Goal: Transaction & Acquisition: Purchase product/service

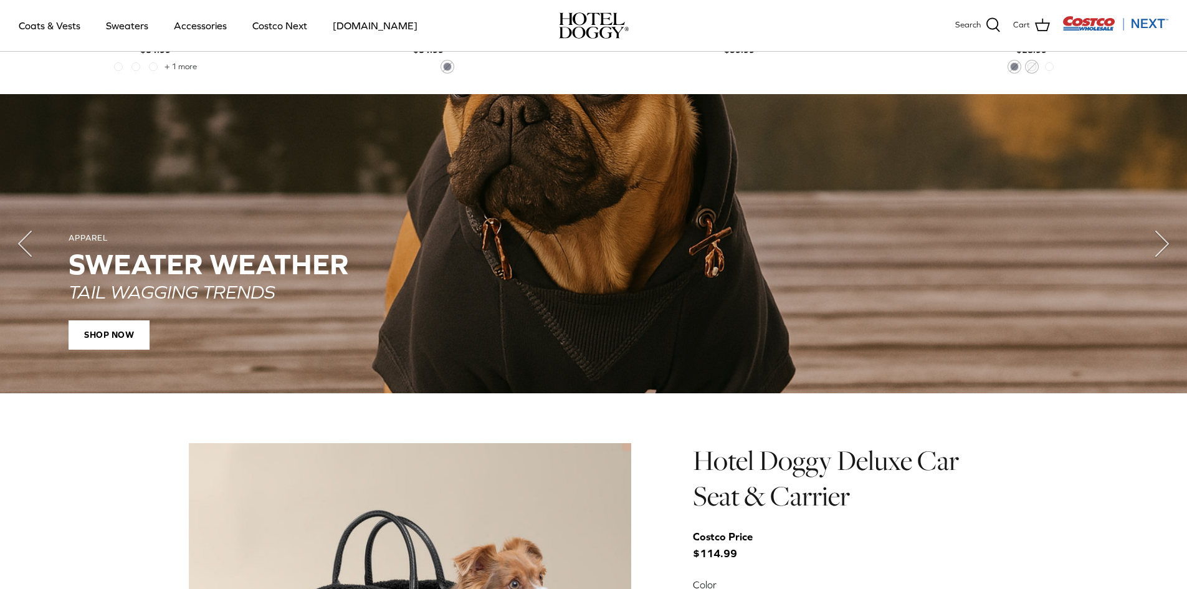
scroll to position [950, 0]
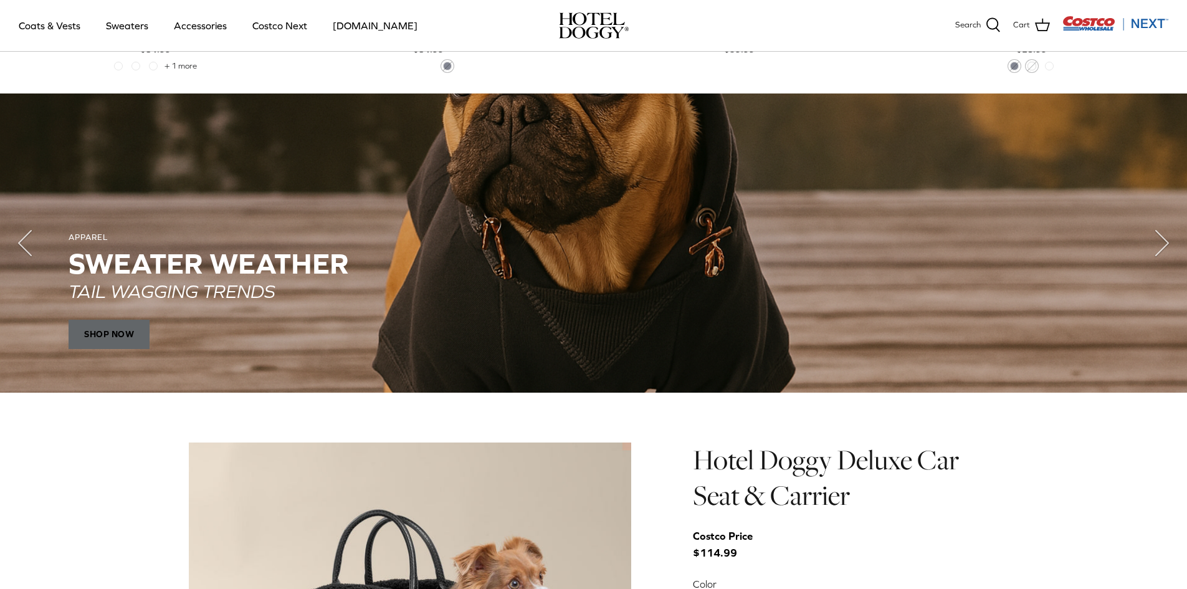
click at [116, 324] on span "SHOP NOW" at bounding box center [109, 335] width 81 height 30
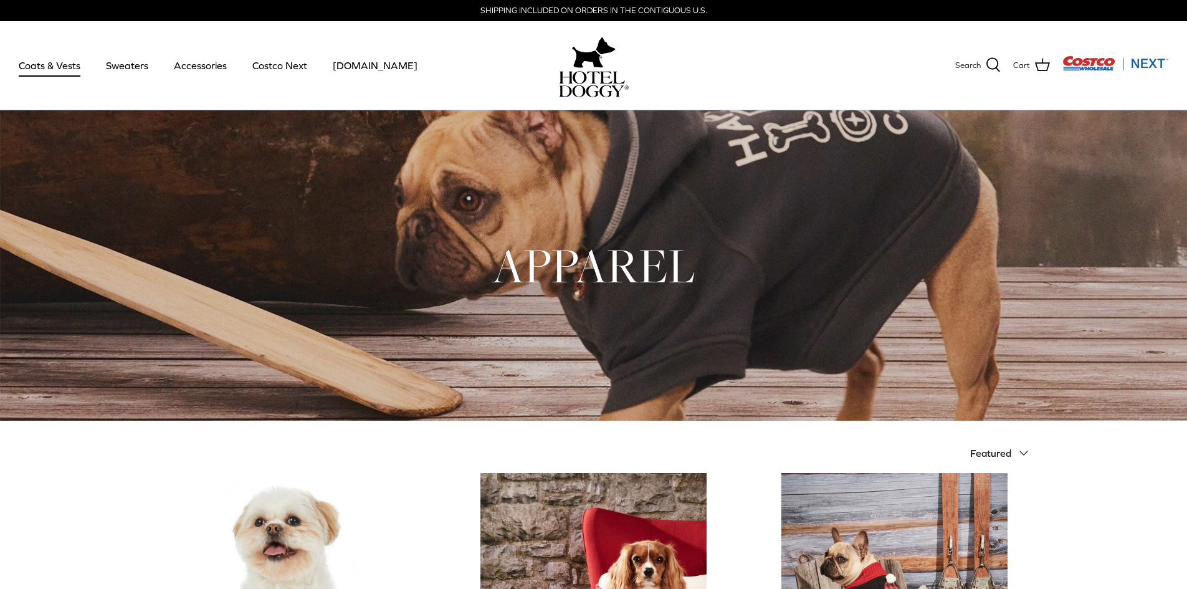
click at [54, 66] on link "Coats & Vests" at bounding box center [49, 65] width 84 height 42
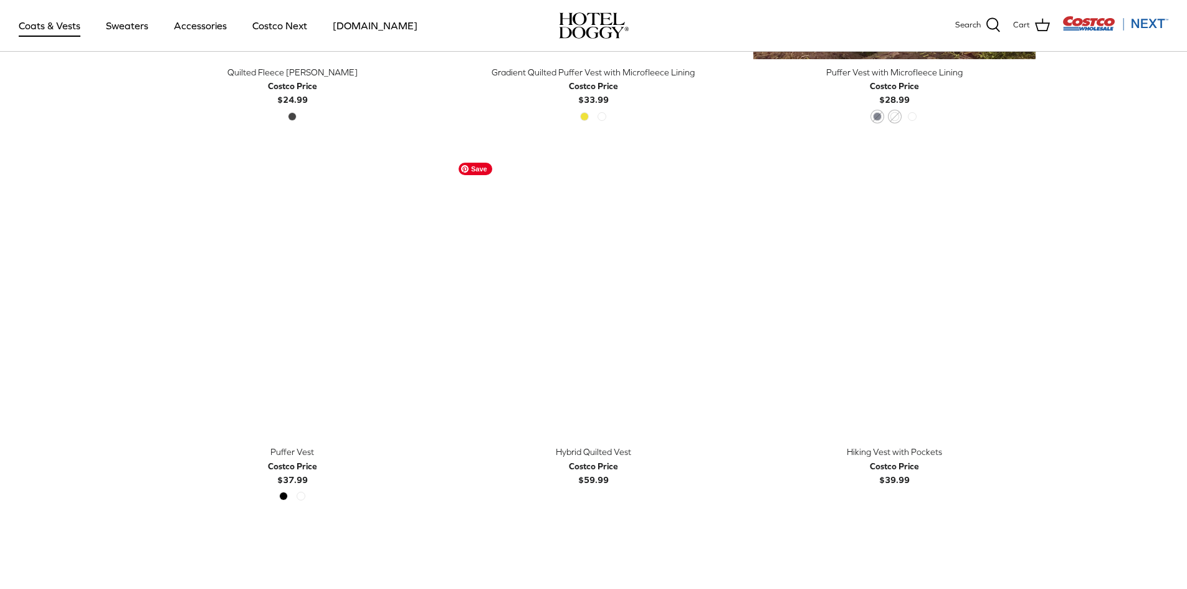
scroll to position [2130, 0]
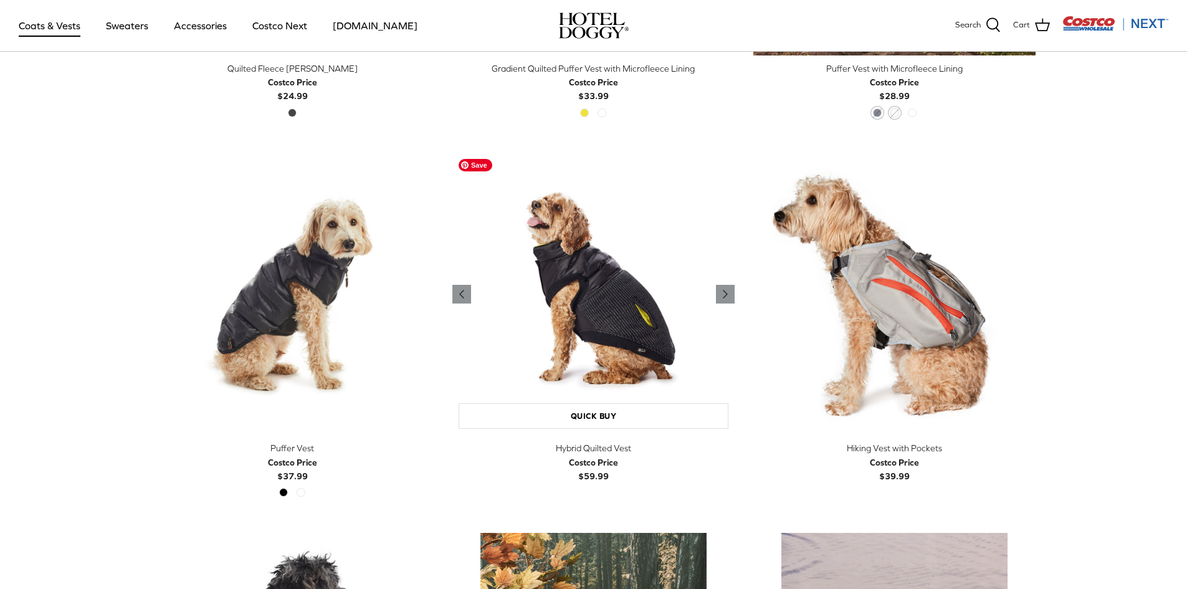
click at [589, 325] on img "Hybrid Quilted Vest" at bounding box center [593, 294] width 282 height 282
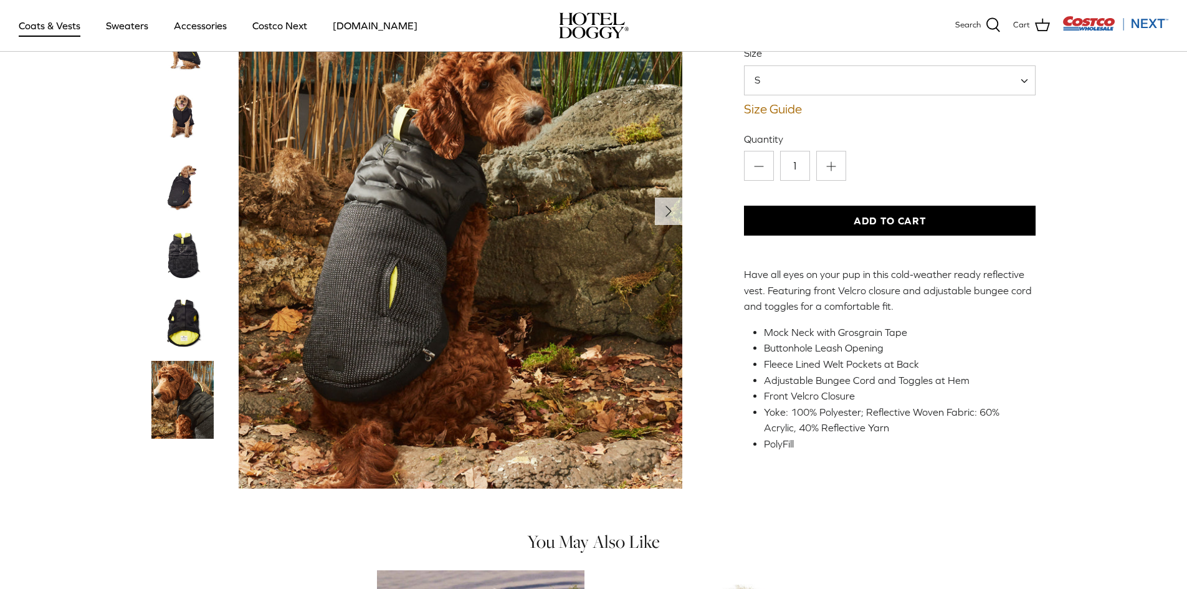
scroll to position [129, 0]
click at [858, 77] on span "S" at bounding box center [890, 80] width 292 height 30
select select "L"
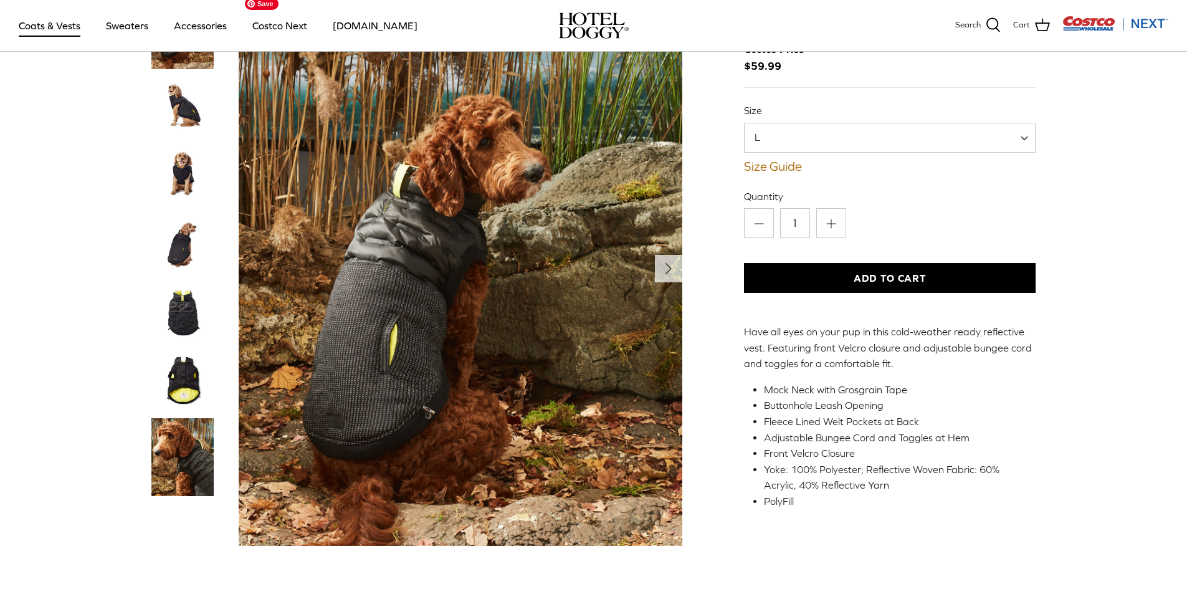
scroll to position [89, 0]
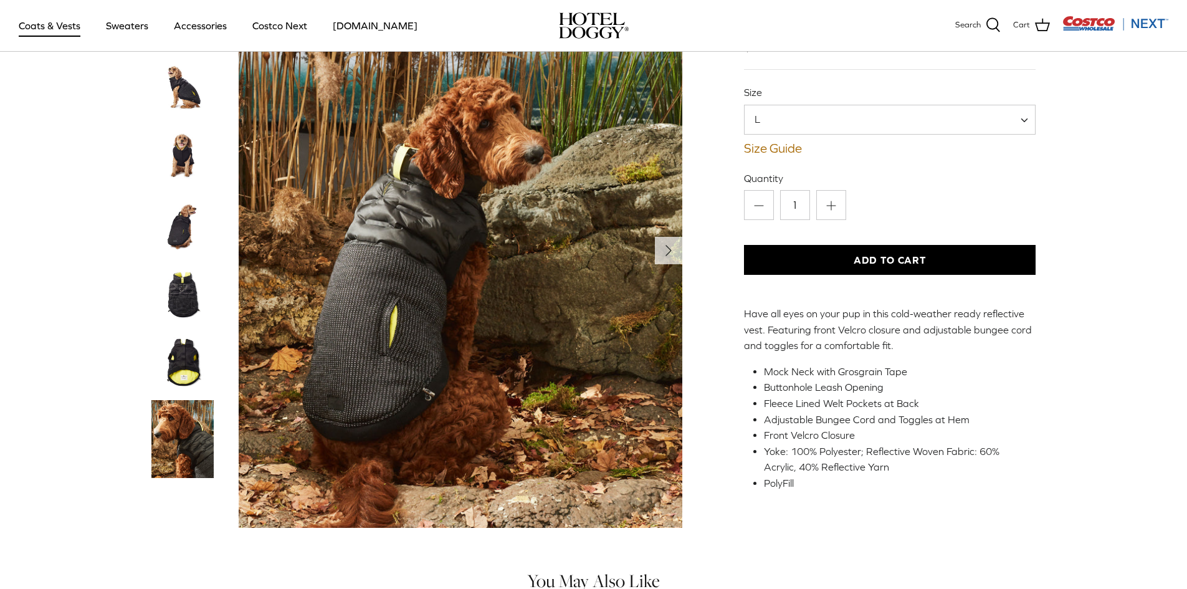
click at [835, 265] on button "Add to Cart" at bounding box center [890, 260] width 292 height 30
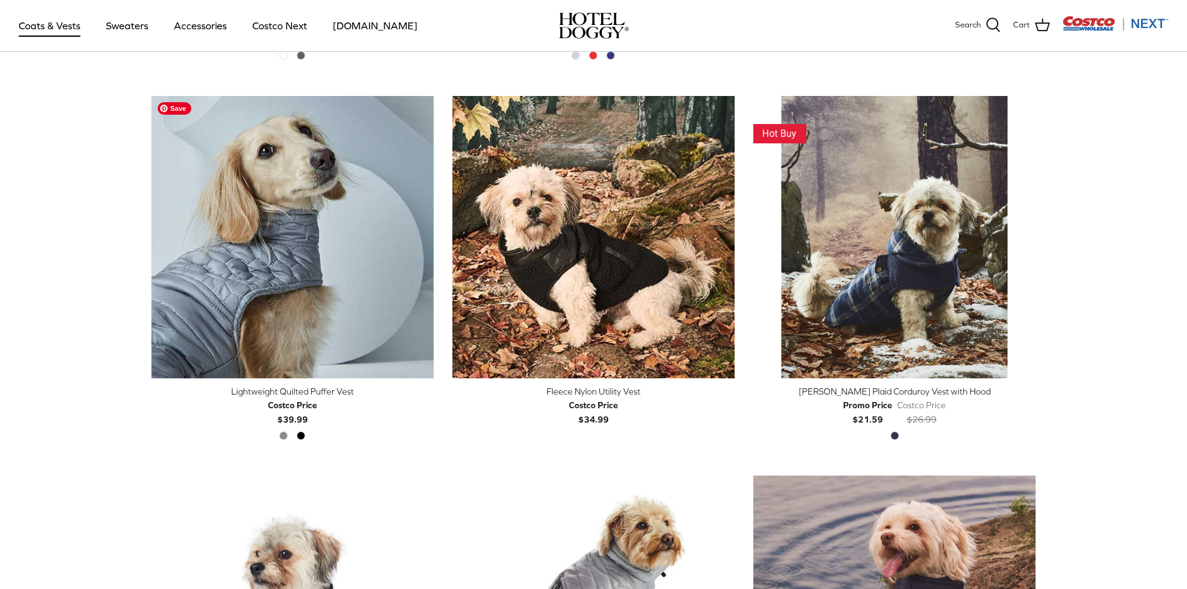
scroll to position [1427, 0]
click at [188, 27] on link "Accessories" at bounding box center [200, 25] width 75 height 42
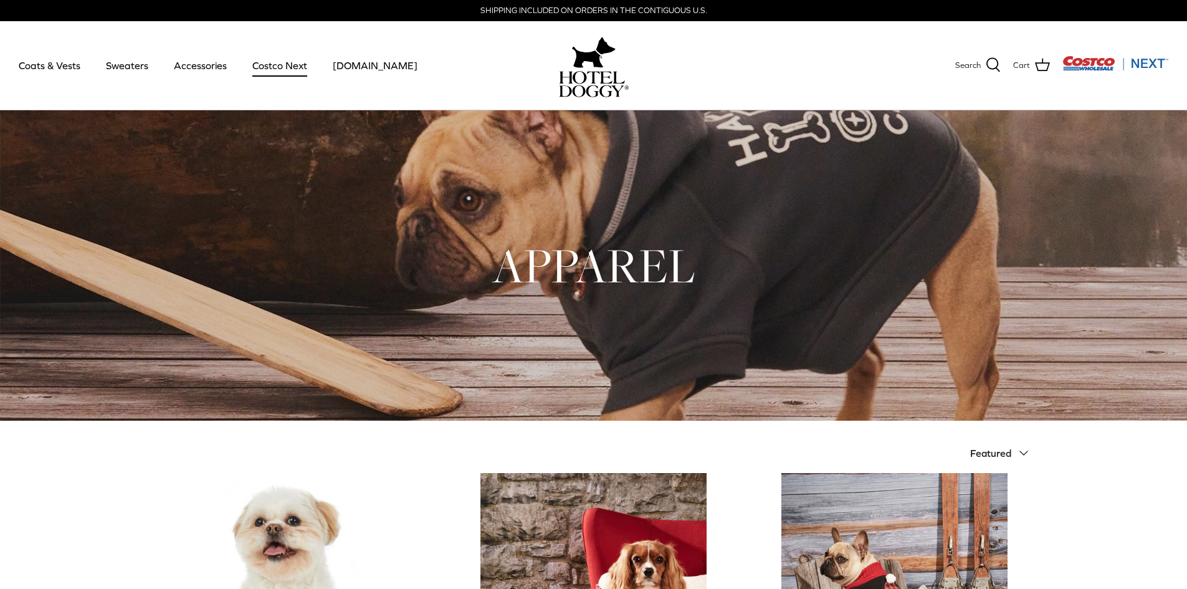
click at [257, 70] on link "Costco Next" at bounding box center [279, 65] width 77 height 42
